Goal: Task Accomplishment & Management: Use online tool/utility

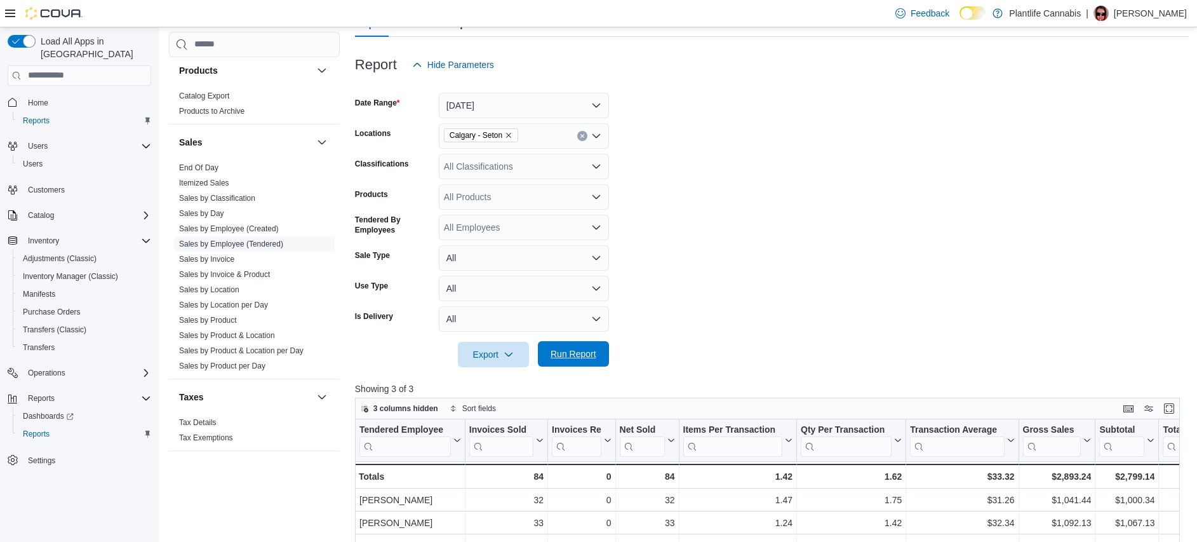
click at [573, 344] on span "Run Report" at bounding box center [573, 353] width 56 height 25
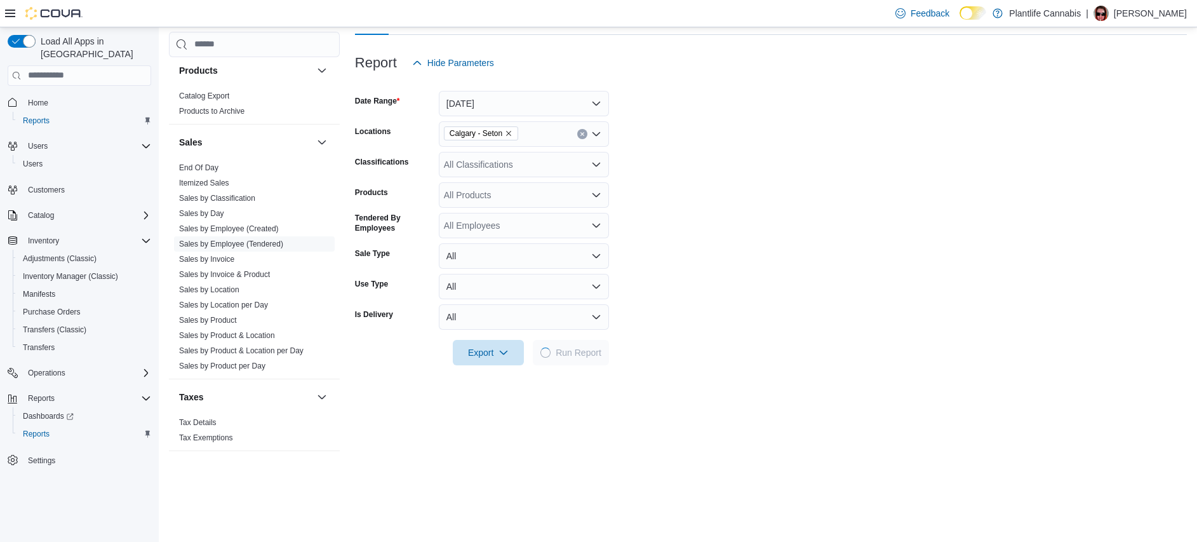
scroll to position [134, 0]
click at [568, 106] on button "[DATE]" at bounding box center [524, 102] width 170 height 25
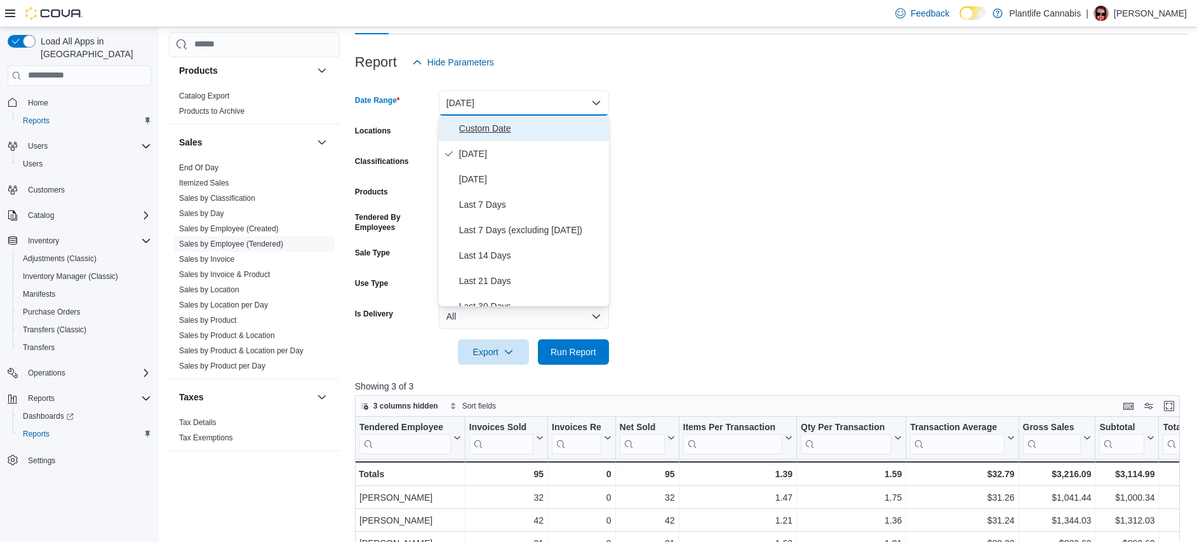
click at [556, 125] on span "Custom Date" at bounding box center [531, 128] width 145 height 15
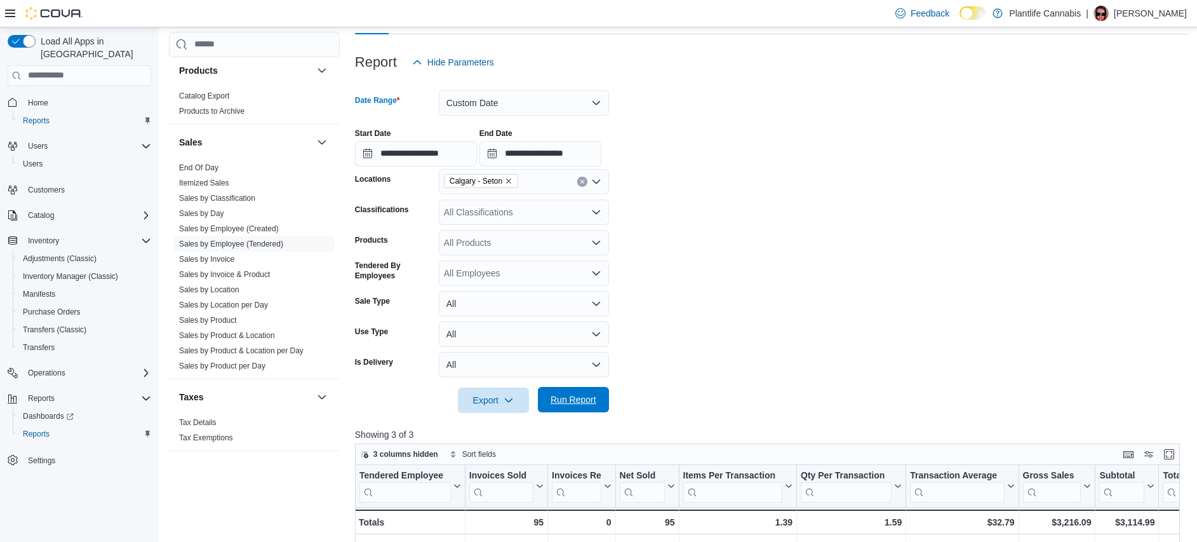
click at [597, 398] on span "Run Report" at bounding box center [573, 399] width 56 height 25
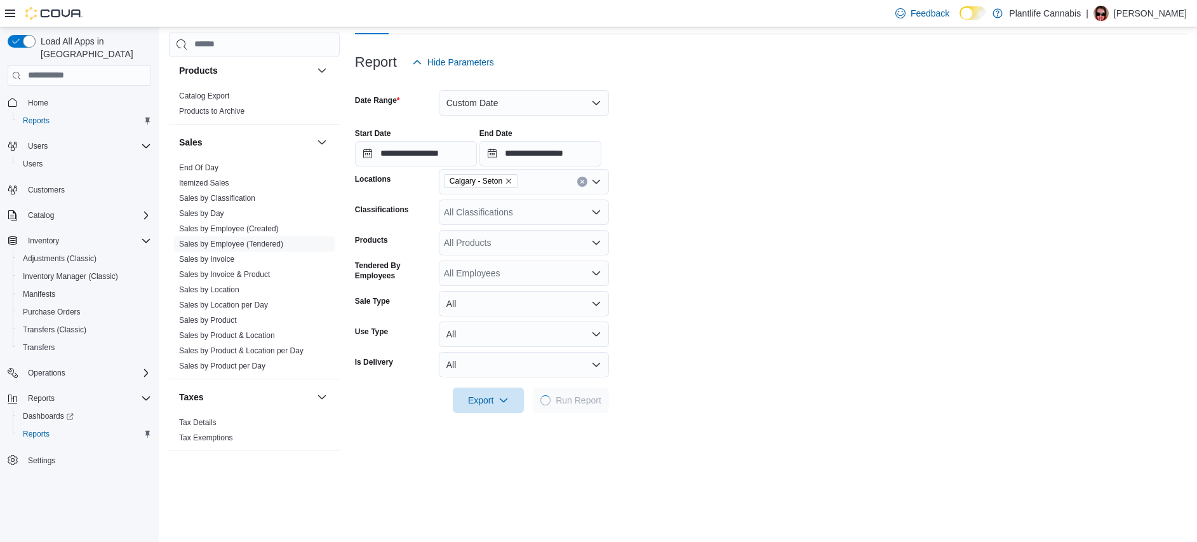
scroll to position [402, 0]
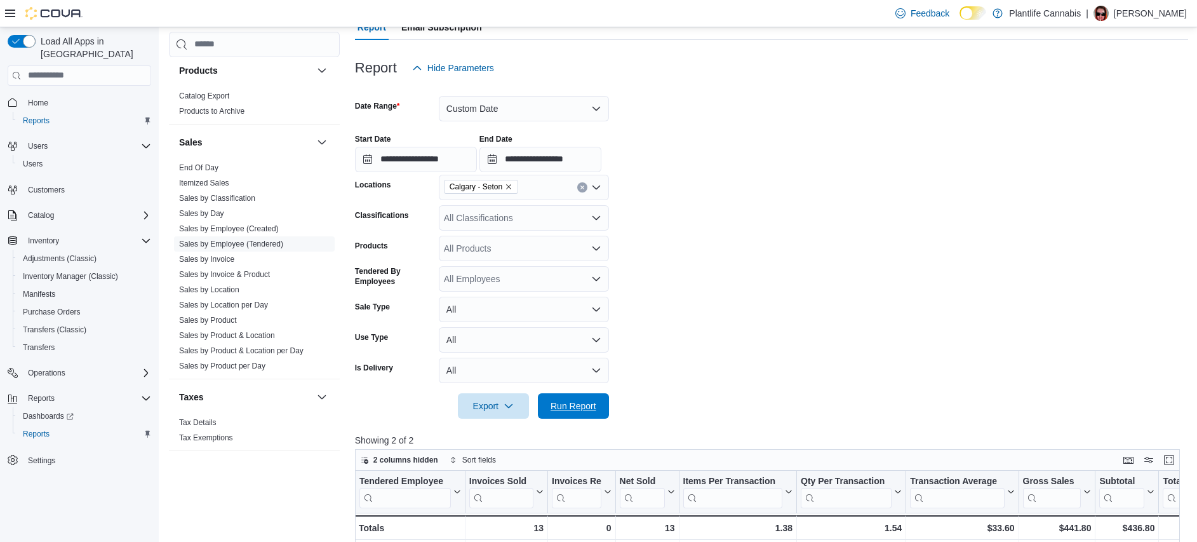
drag, startPoint x: 601, startPoint y: 395, endPoint x: 631, endPoint y: 375, distance: 36.1
click at [601, 396] on span "Run Report" at bounding box center [573, 405] width 56 height 25
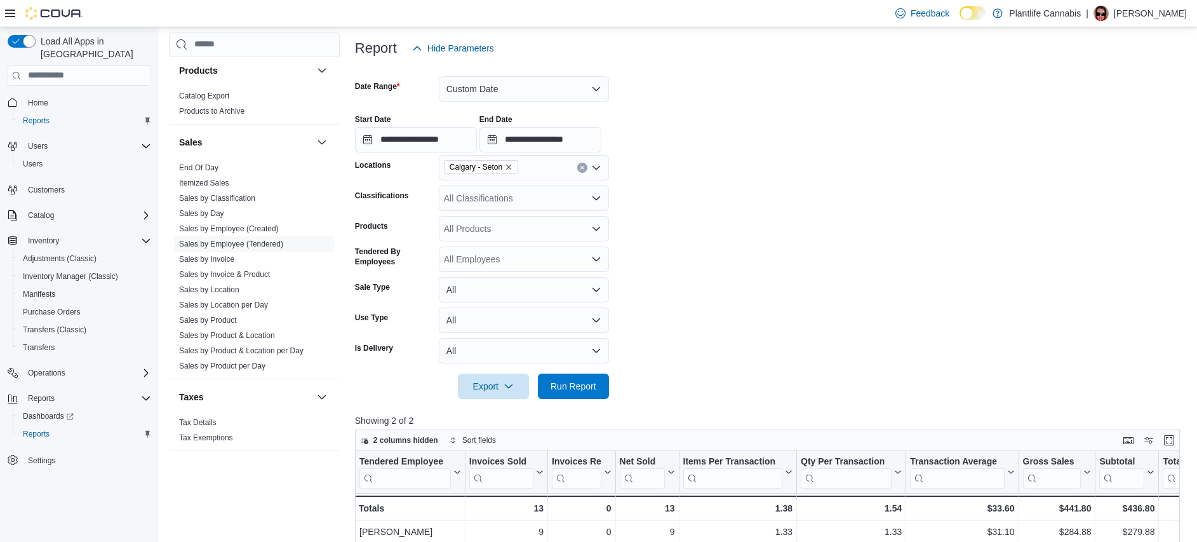
scroll to position [0, 0]
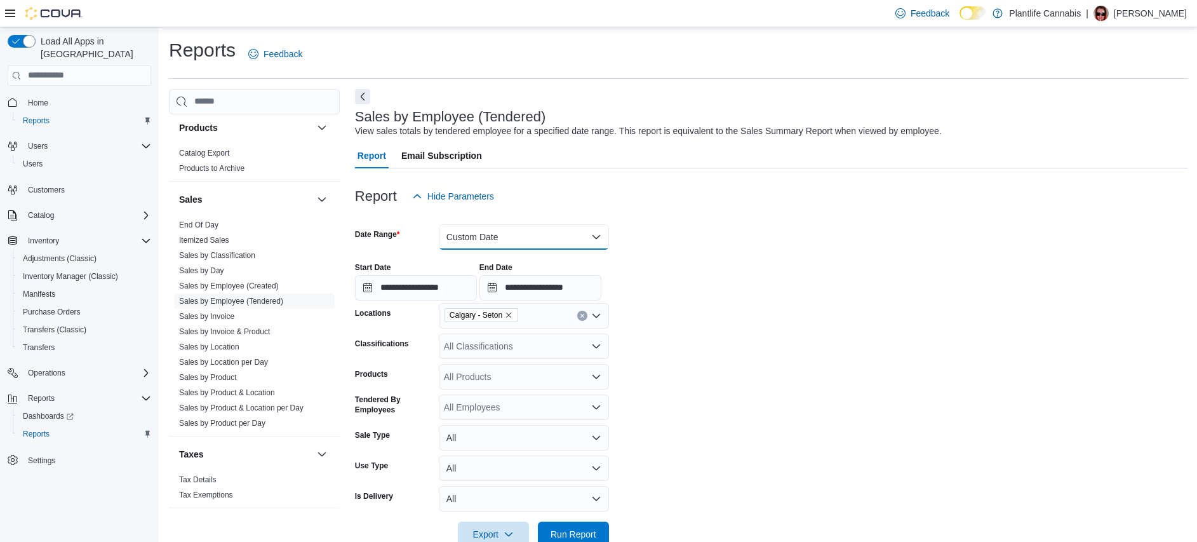
click at [536, 238] on button "Custom Date" at bounding box center [524, 236] width 170 height 25
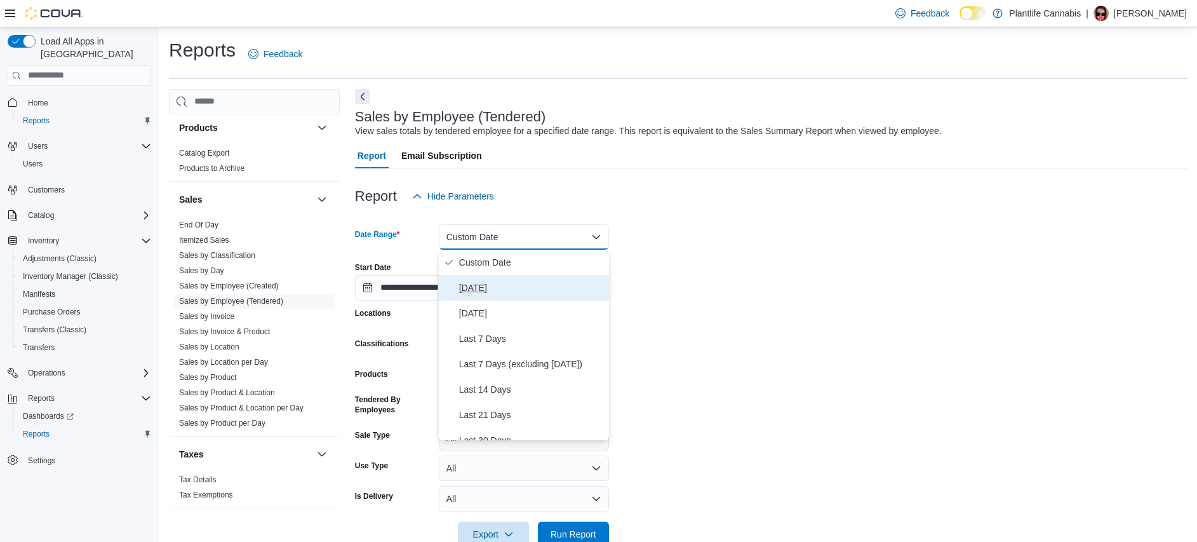
click at [523, 296] on button "[DATE]" at bounding box center [524, 287] width 170 height 25
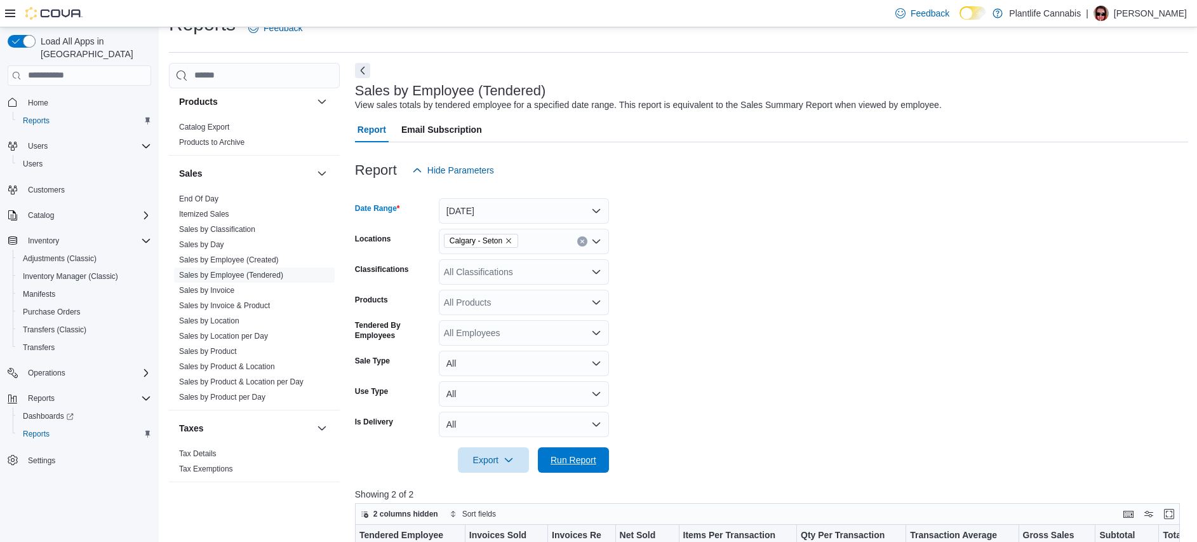
click at [601, 453] on button "Run Report" at bounding box center [573, 459] width 71 height 25
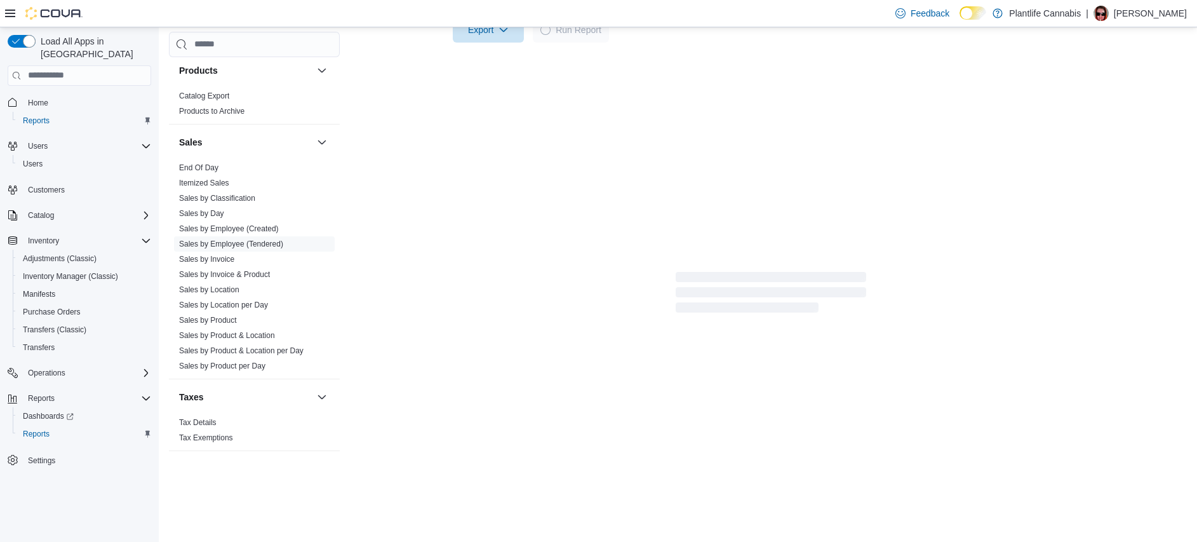
scroll to position [431, 0]
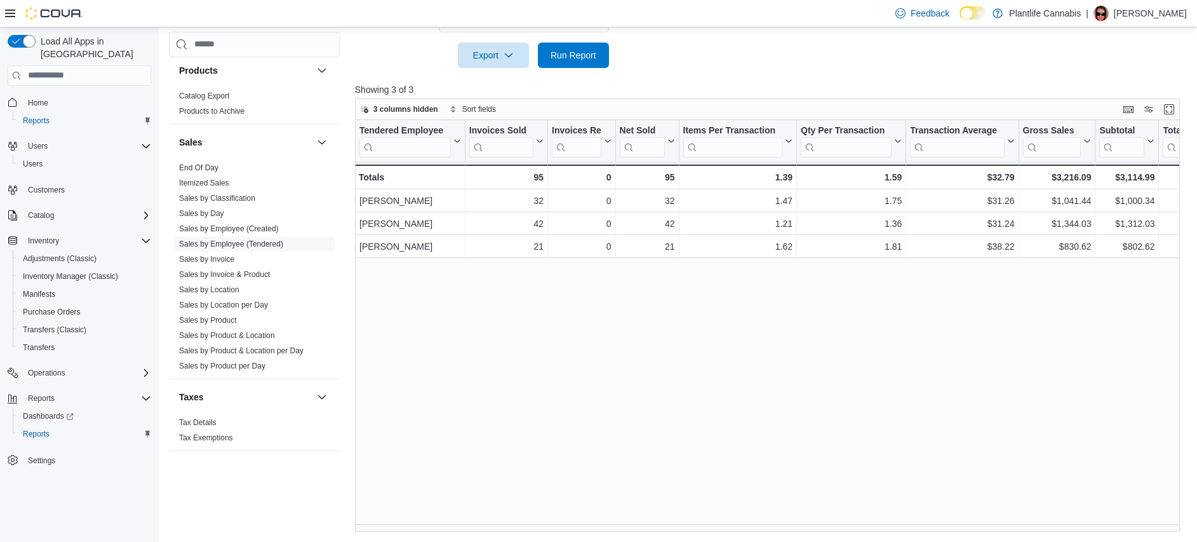
click at [677, 382] on div "Tendered Employee Click to view column header actions Invoices Sold Click to vi…" at bounding box center [771, 325] width 833 height 411
click at [596, 53] on span "Run Report" at bounding box center [574, 54] width 46 height 13
click at [569, 311] on div "Tendered Employee Click to view column header actions Invoices Sold Click to vi…" at bounding box center [771, 325] width 833 height 411
click at [590, 51] on span "Run Report" at bounding box center [574, 54] width 46 height 13
click at [592, 295] on div "Tendered Employee Click to view column header actions Invoices Sold Click to vi…" at bounding box center [771, 325] width 833 height 411
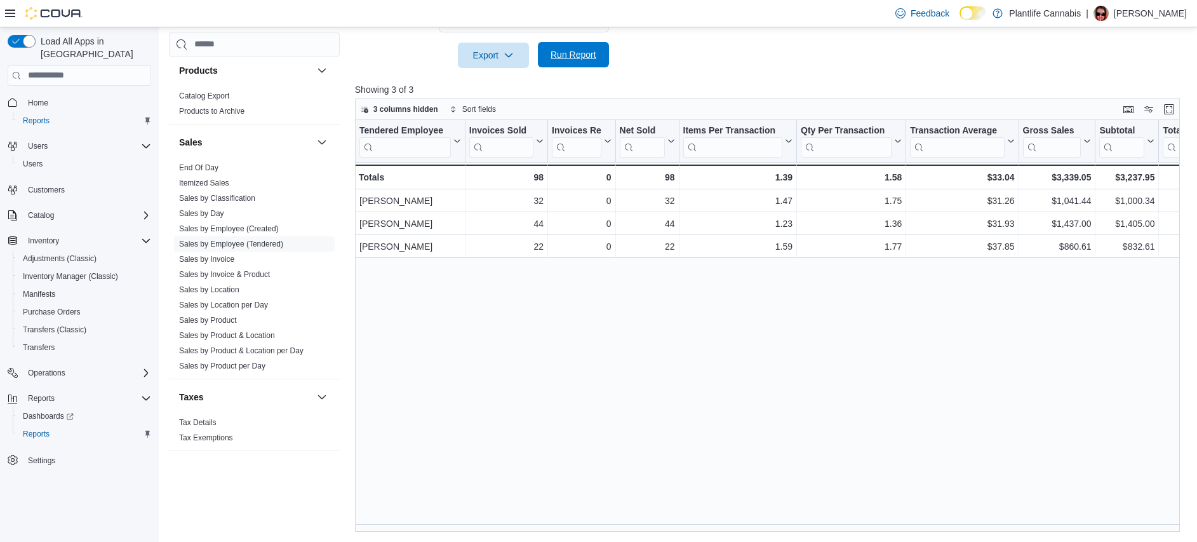
click at [601, 64] on span "Run Report" at bounding box center [573, 54] width 56 height 25
click at [573, 66] on span "Run Report" at bounding box center [573, 54] width 56 height 25
click at [595, 311] on div "Tendered Employee Click to view column header actions Invoices Sold Click to vi…" at bounding box center [771, 325] width 833 height 411
click at [576, 67] on div "Report Hide Parameters Date Range [DATE] Locations [GEOGRAPHIC_DATA] - Seton Cl…" at bounding box center [771, 135] width 833 height 794
click at [600, 354] on div "Tendered Employee Click to view column header actions Invoices Sold Click to vi…" at bounding box center [771, 325] width 833 height 411
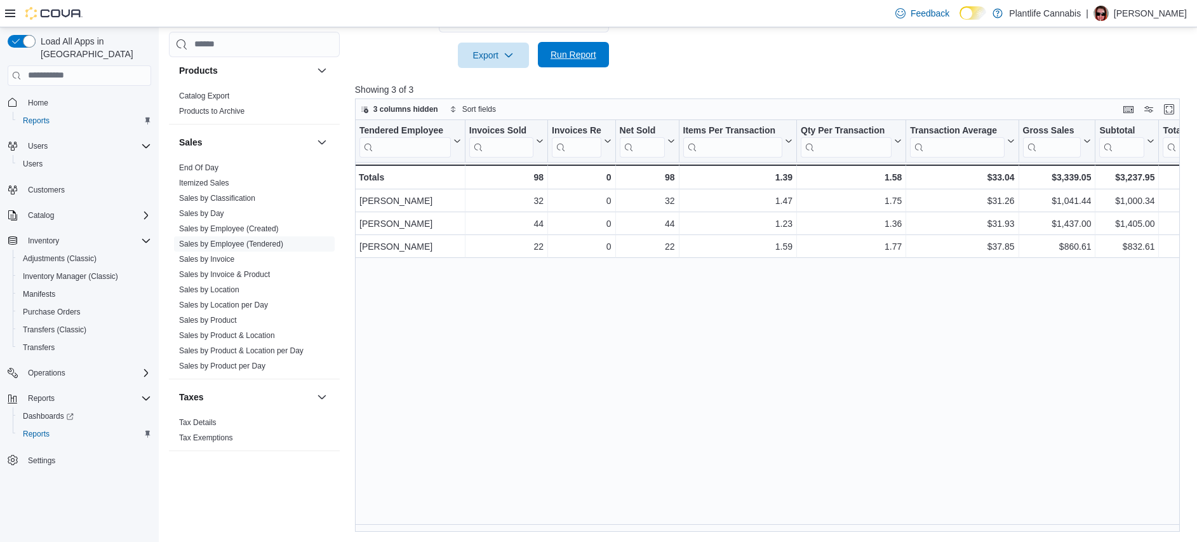
click at [578, 61] on span "Run Report" at bounding box center [573, 54] width 56 height 25
click at [572, 46] on span "Run Report" at bounding box center [573, 55] width 56 height 25
click at [572, 47] on span "Run Report" at bounding box center [573, 54] width 56 height 25
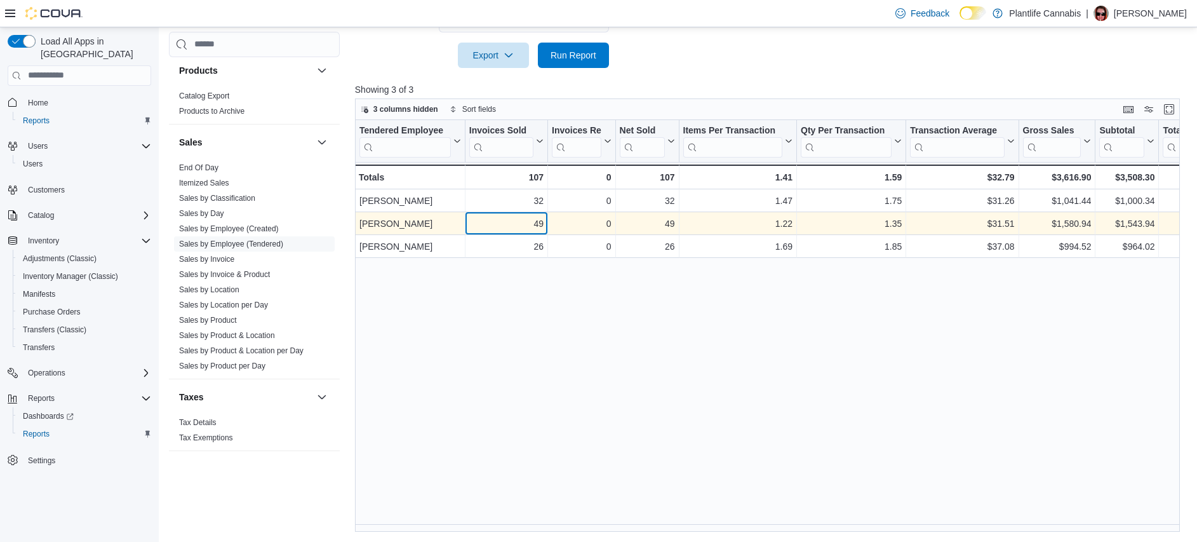
click at [539, 227] on div "49" at bounding box center [506, 223] width 74 height 15
copy div "49"
click at [1006, 224] on div "$31.51" at bounding box center [962, 223] width 104 height 15
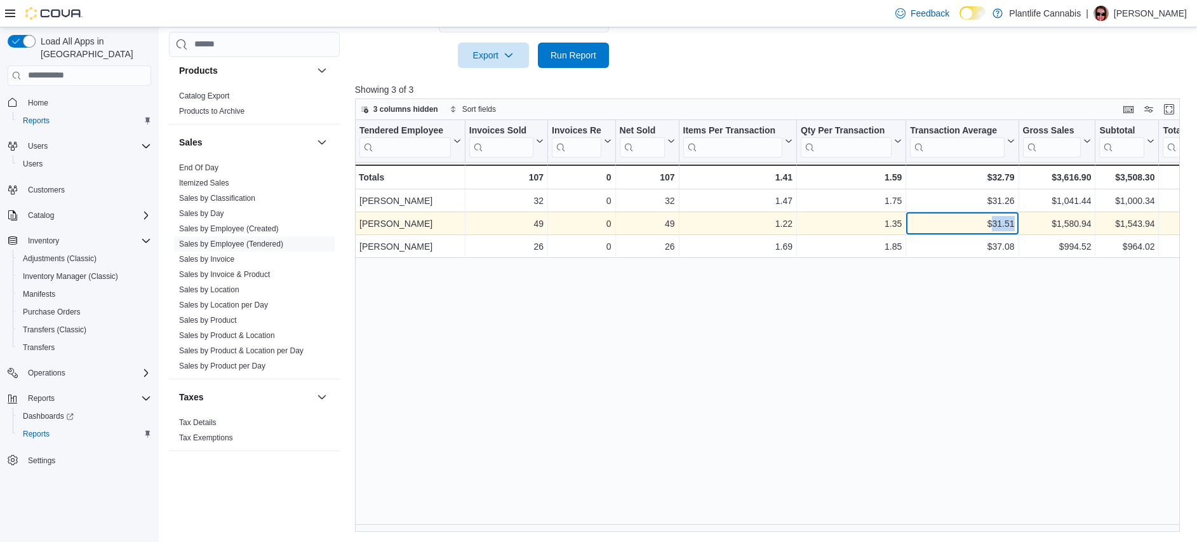
copy div "31.51"
click at [1134, 217] on div "$1,543.94" at bounding box center [1126, 223] width 55 height 15
copy div "1,543.94"
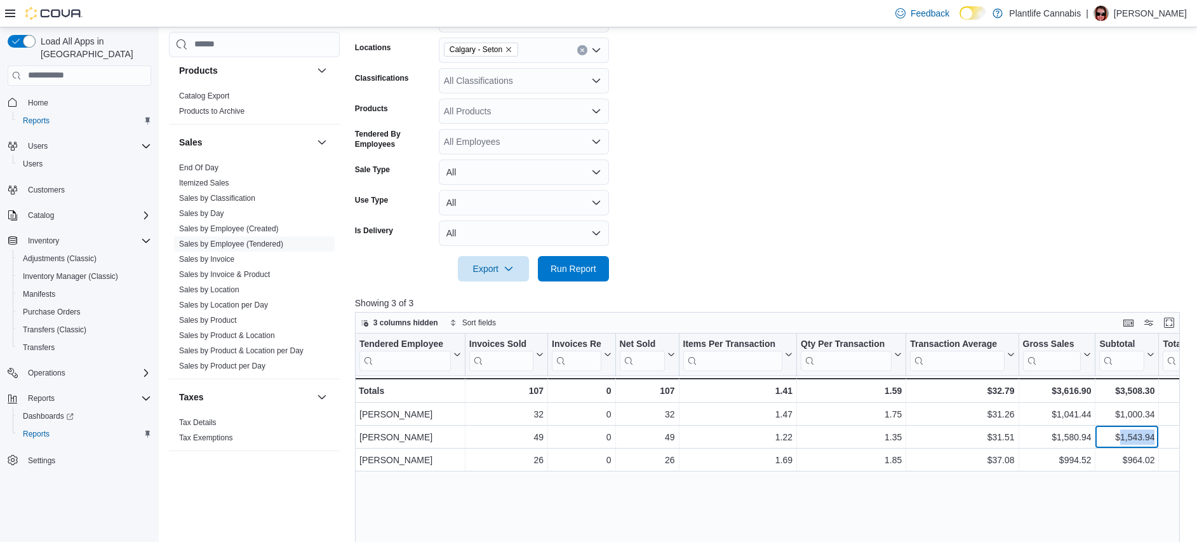
scroll to position [150, 0]
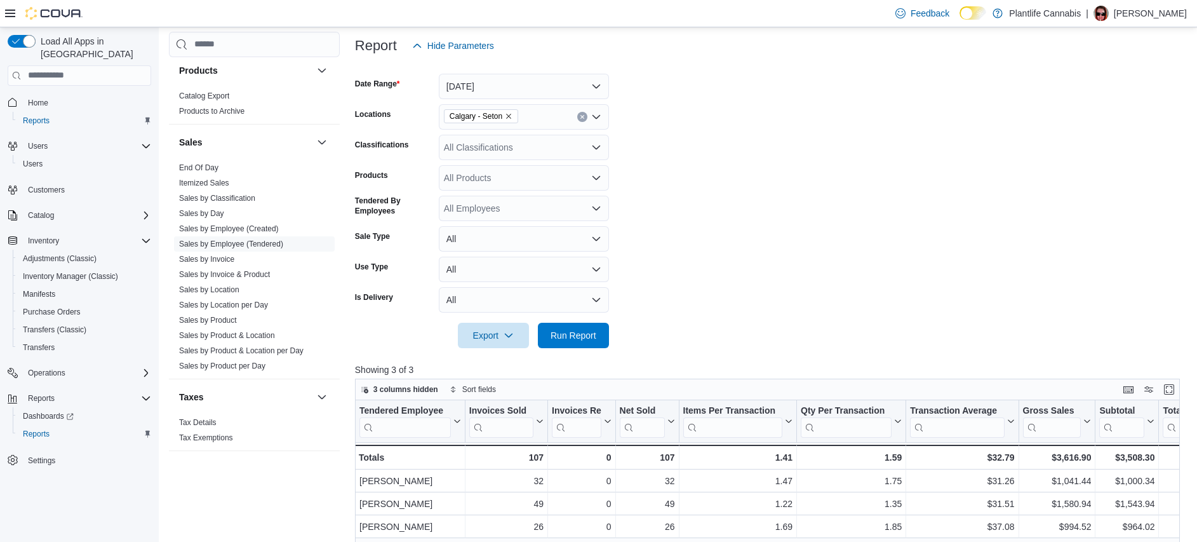
click at [504, 157] on div "All Classifications" at bounding box center [524, 147] width 170 height 25
type input "***"
click at [567, 171] on div "Accessory Group" at bounding box center [523, 169] width 155 height 13
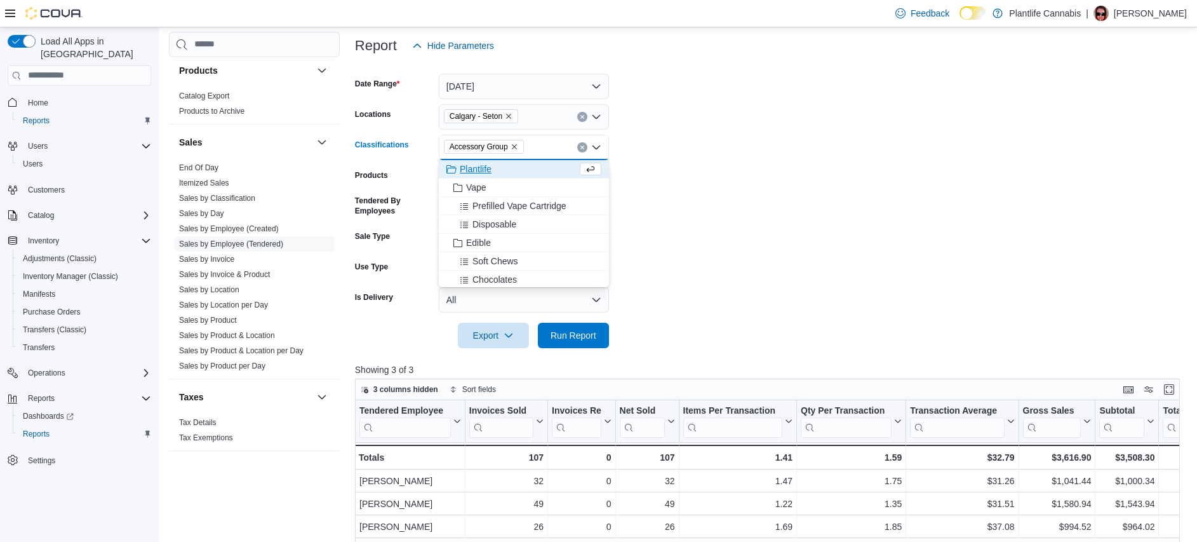
click at [784, 225] on form "Date Range [DATE] Locations [GEOGRAPHIC_DATA] - Seton Classifications Accessory…" at bounding box center [771, 203] width 833 height 290
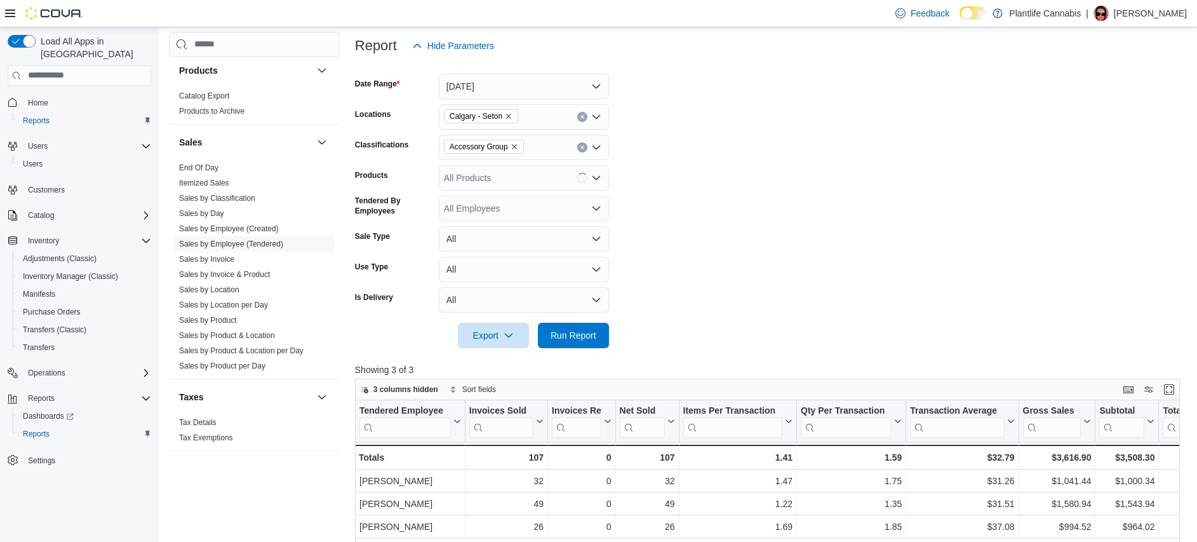
click at [565, 350] on div at bounding box center [771, 355] width 833 height 15
click at [585, 343] on span "Run Report" at bounding box center [573, 334] width 56 height 25
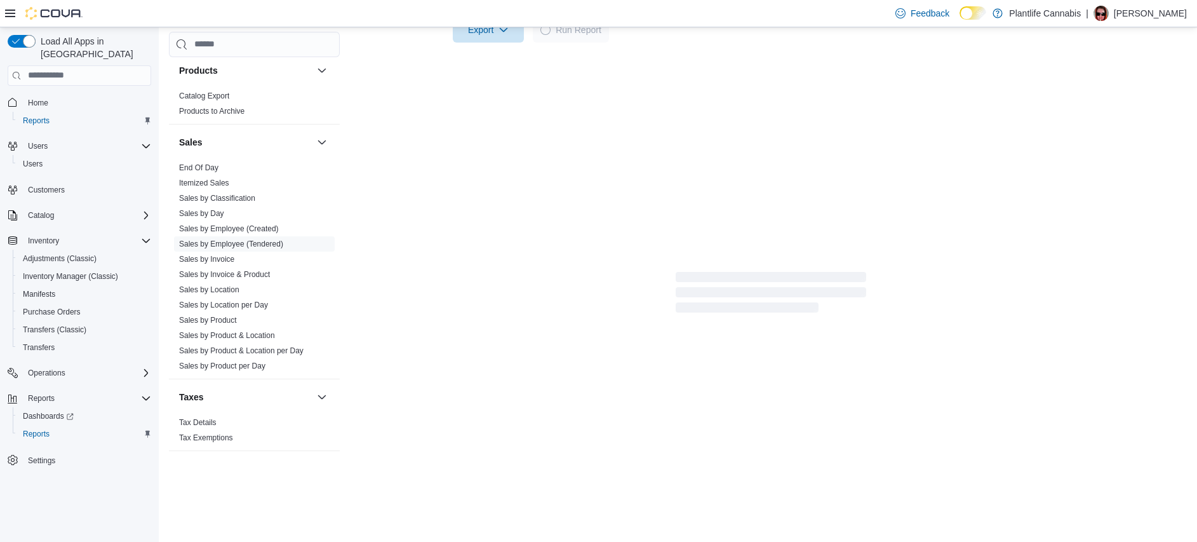
scroll to position [431, 0]
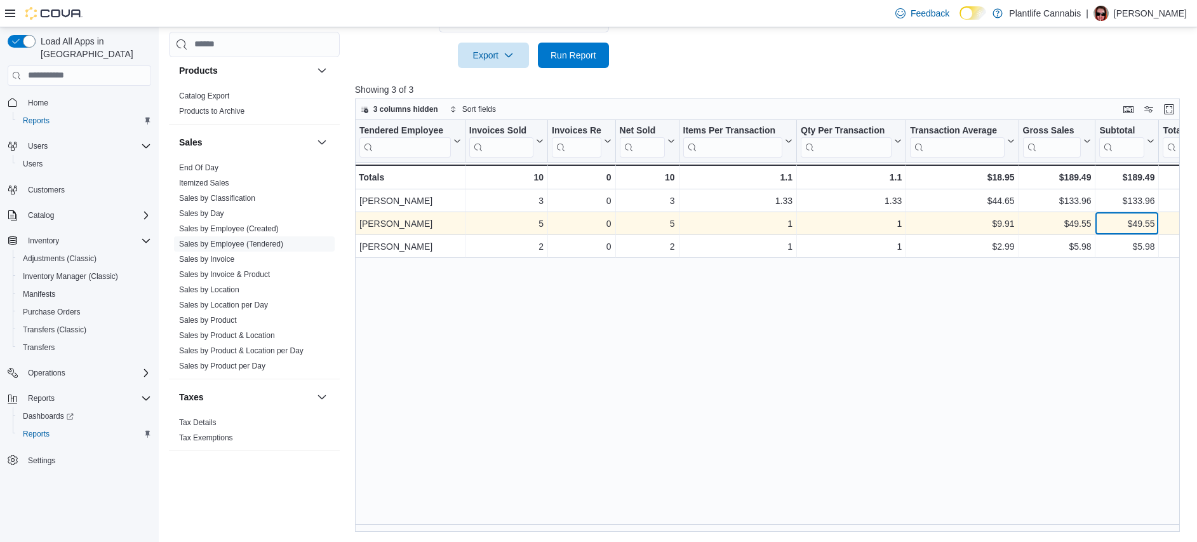
click at [1150, 221] on div "$49.55" at bounding box center [1126, 223] width 55 height 15
copy div "49.55"
